Goal: Manage account settings

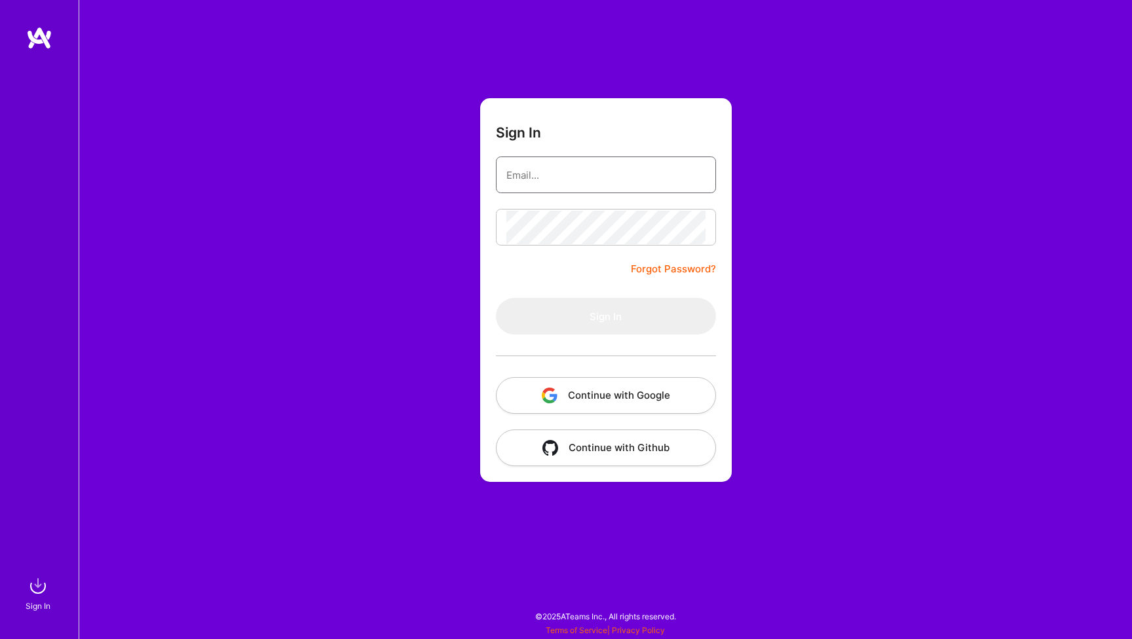
click at [576, 174] on input "email" at bounding box center [605, 174] width 199 height 33
type input "[EMAIL_ADDRESS][DOMAIN_NAME]"
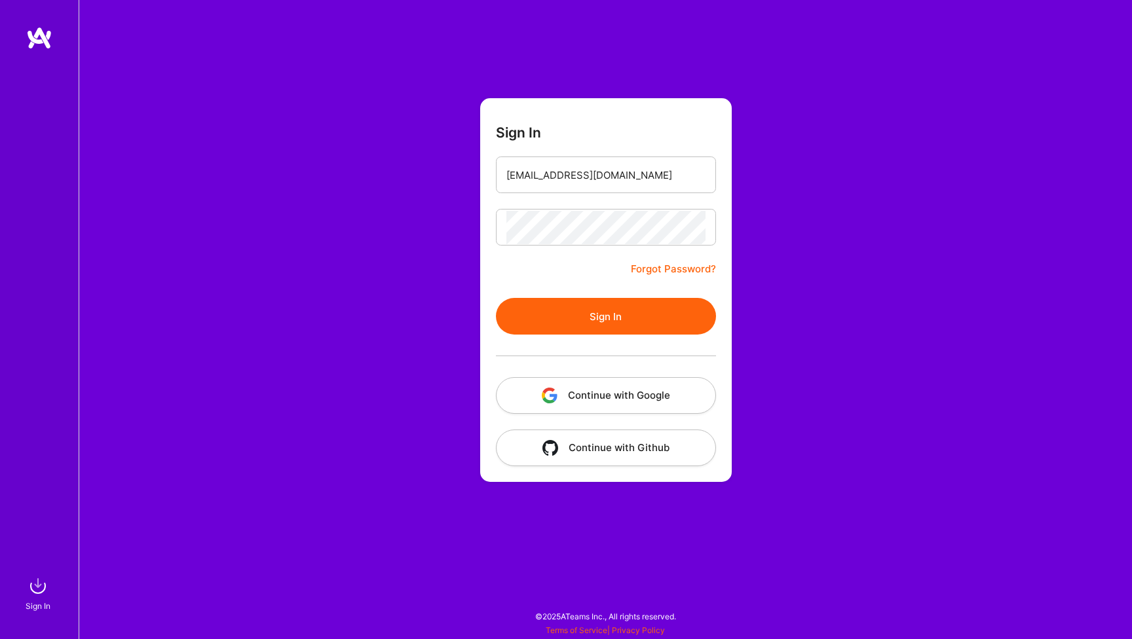
click at [587, 316] on button "Sign In" at bounding box center [606, 316] width 220 height 37
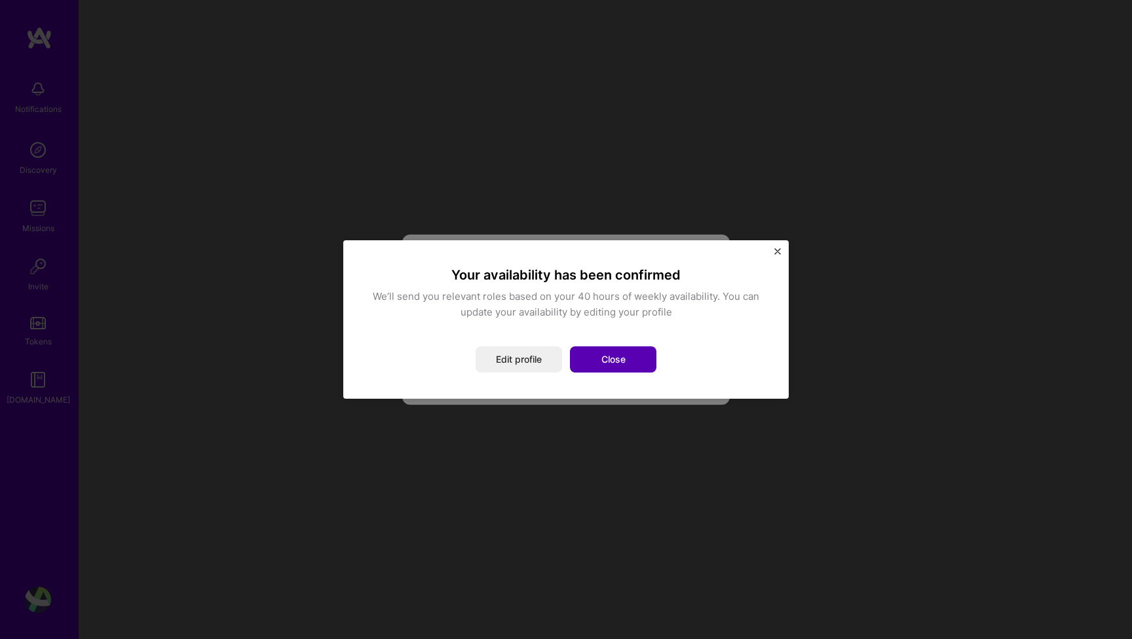
click at [601, 356] on button "Close" at bounding box center [613, 359] width 86 height 26
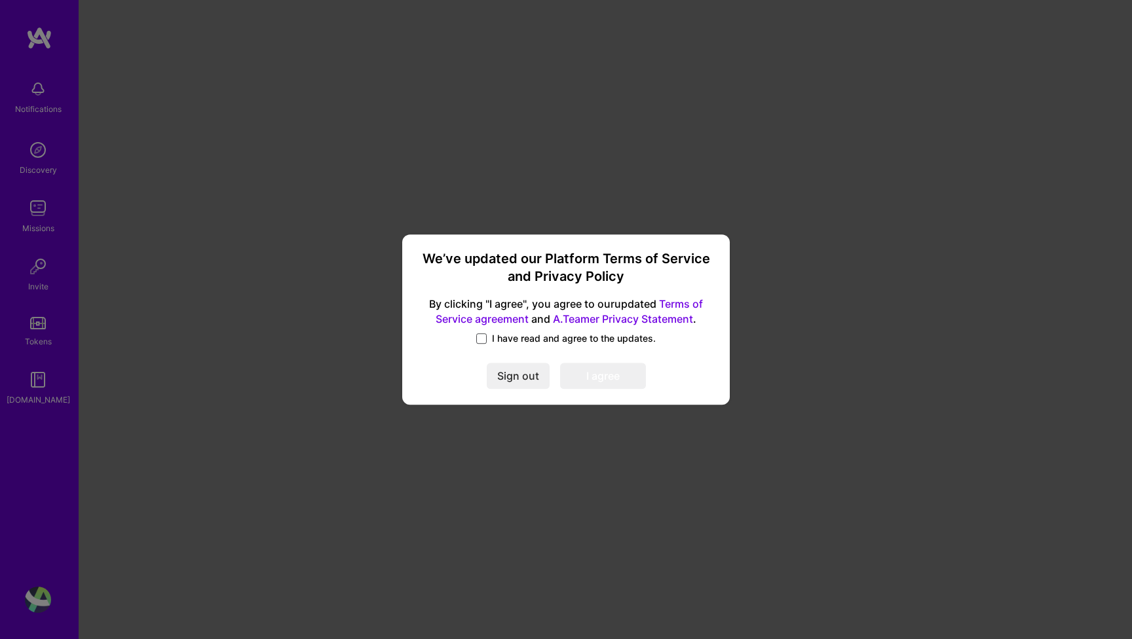
click at [483, 336] on span at bounding box center [481, 338] width 10 height 10
click at [0, 0] on input "I have read and agree to the updates." at bounding box center [0, 0] width 0 height 0
click at [595, 371] on button "I agree" at bounding box center [603, 376] width 86 height 26
